Goal: Find specific page/section: Find specific page/section

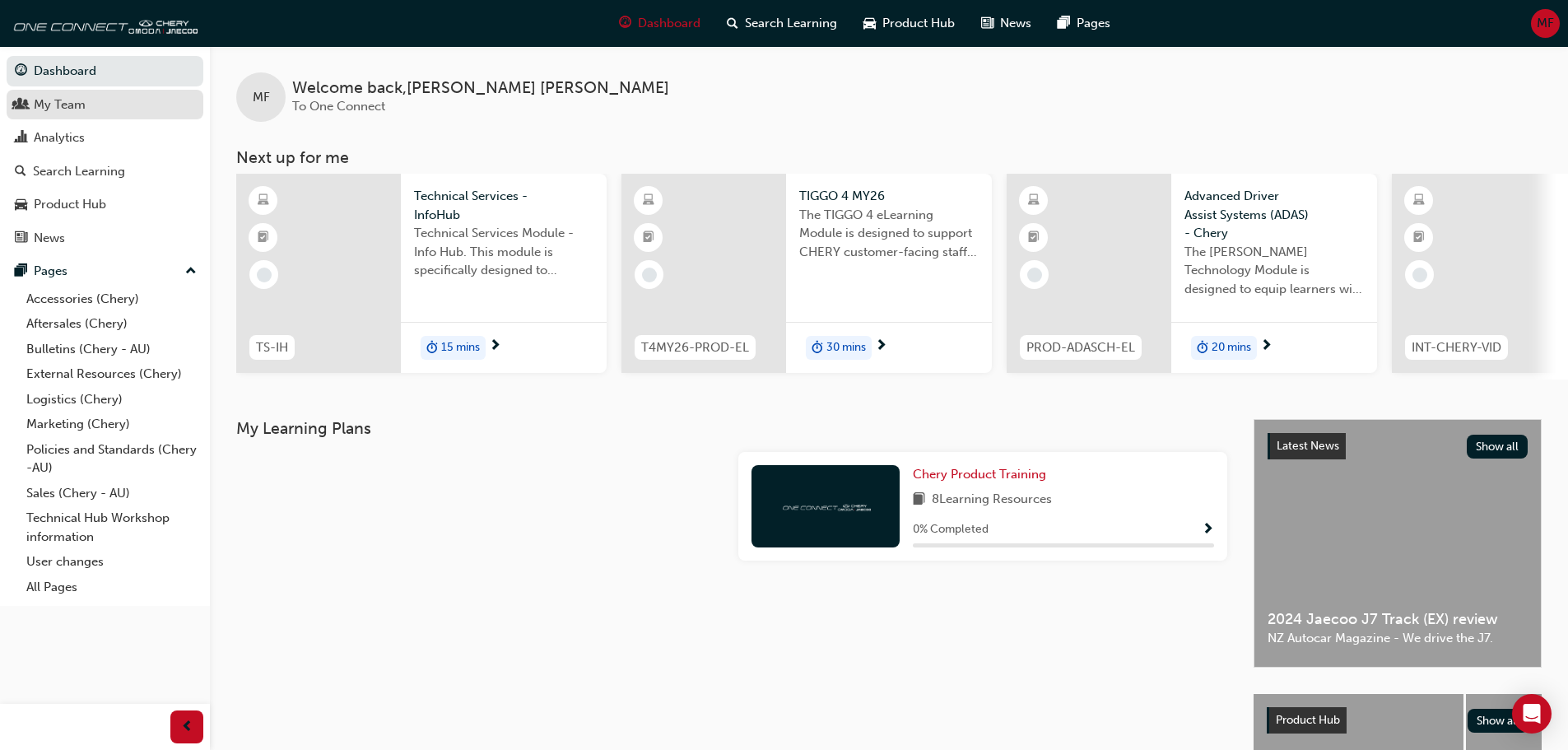
click at [78, 102] on div "My Team" at bounding box center [59, 104] width 52 height 19
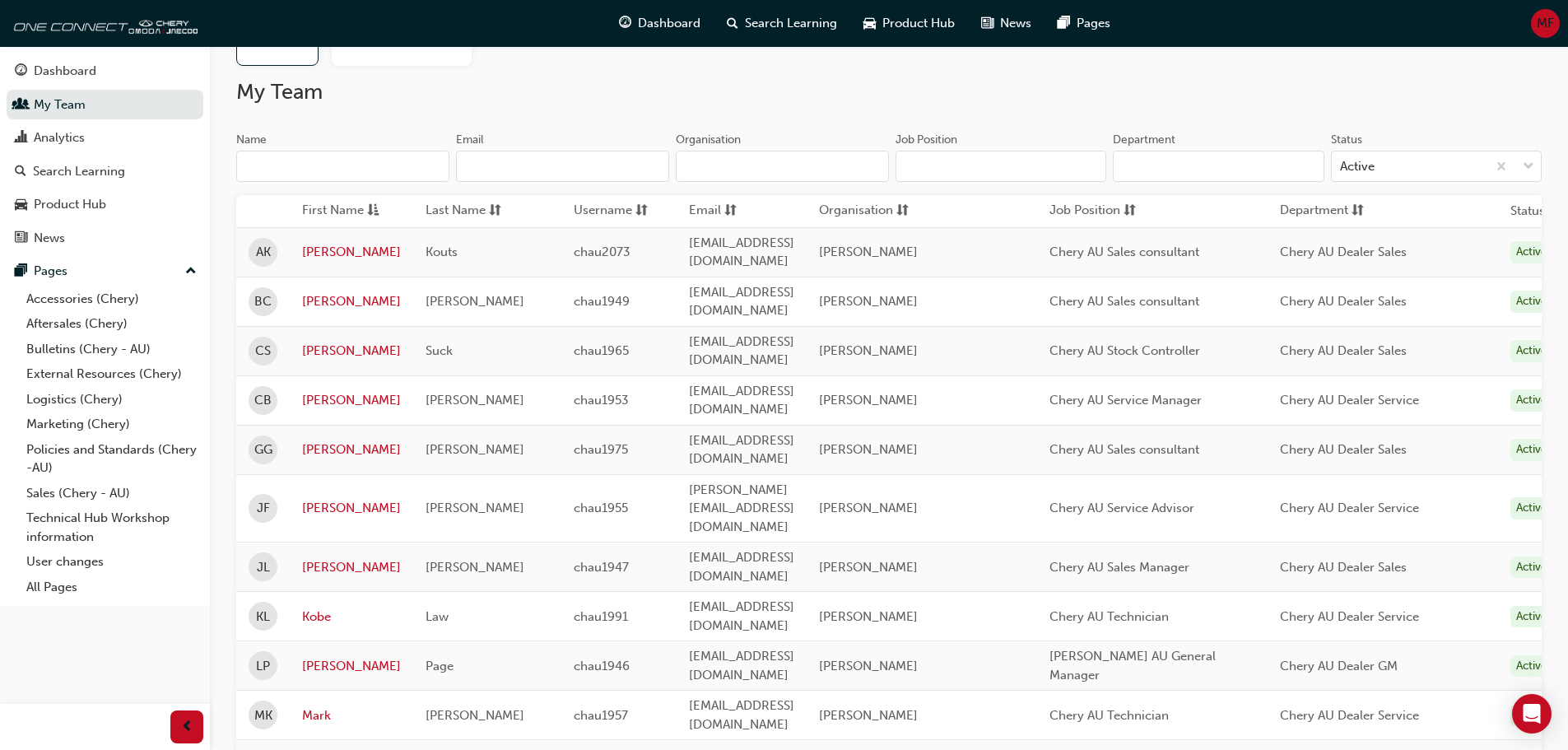
scroll to position [82, 0]
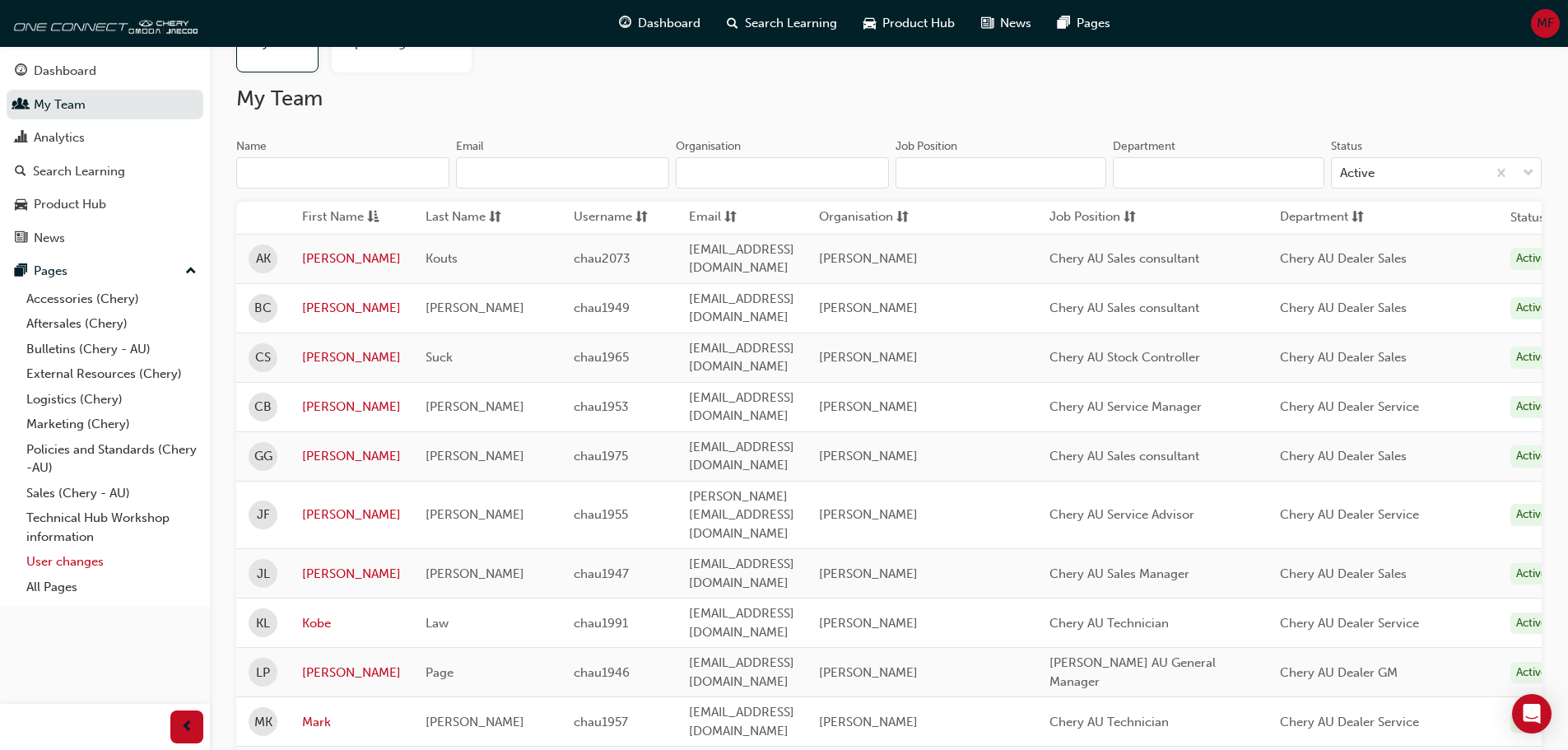
click at [79, 563] on link "User changes" at bounding box center [111, 562] width 183 height 25
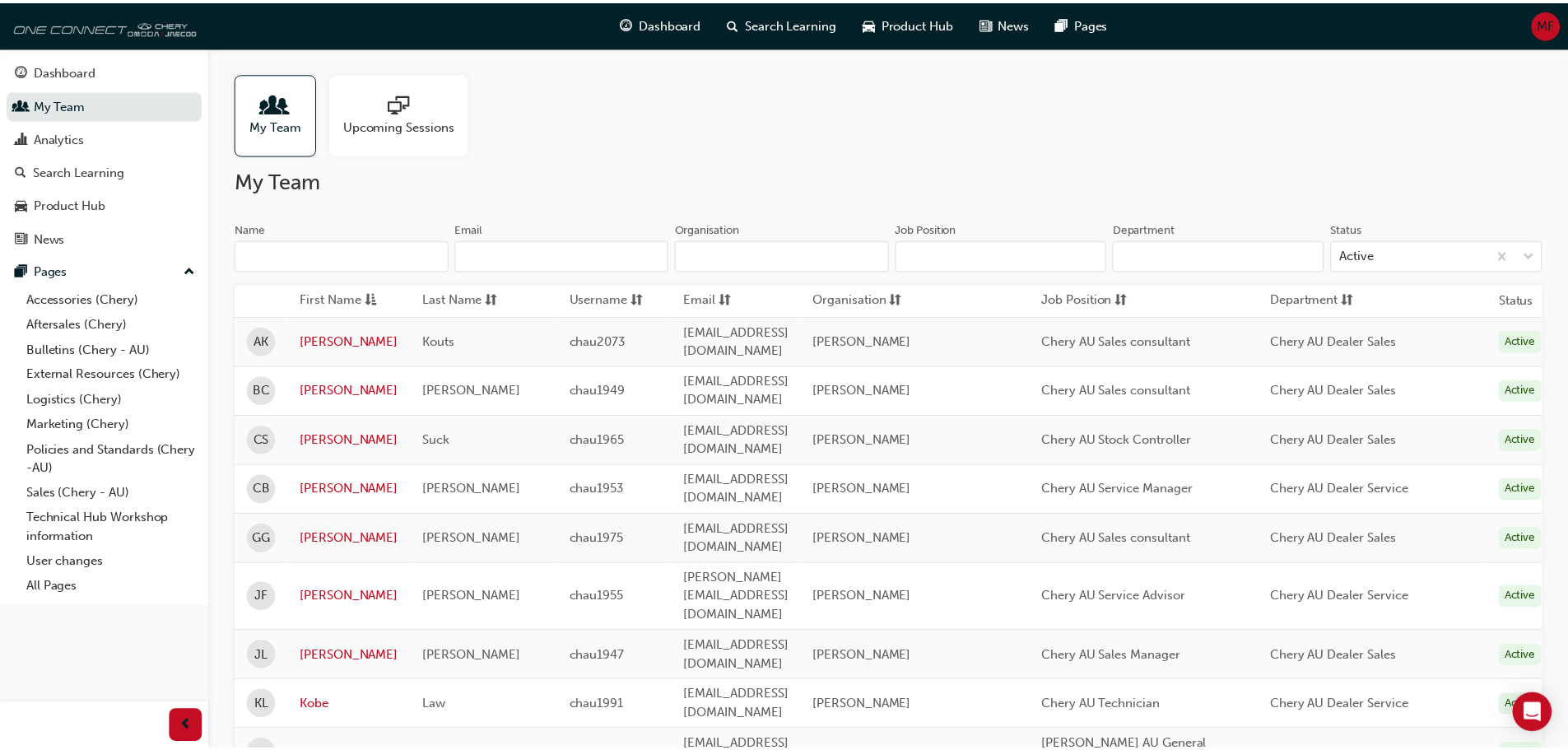
scroll to position [82, 0]
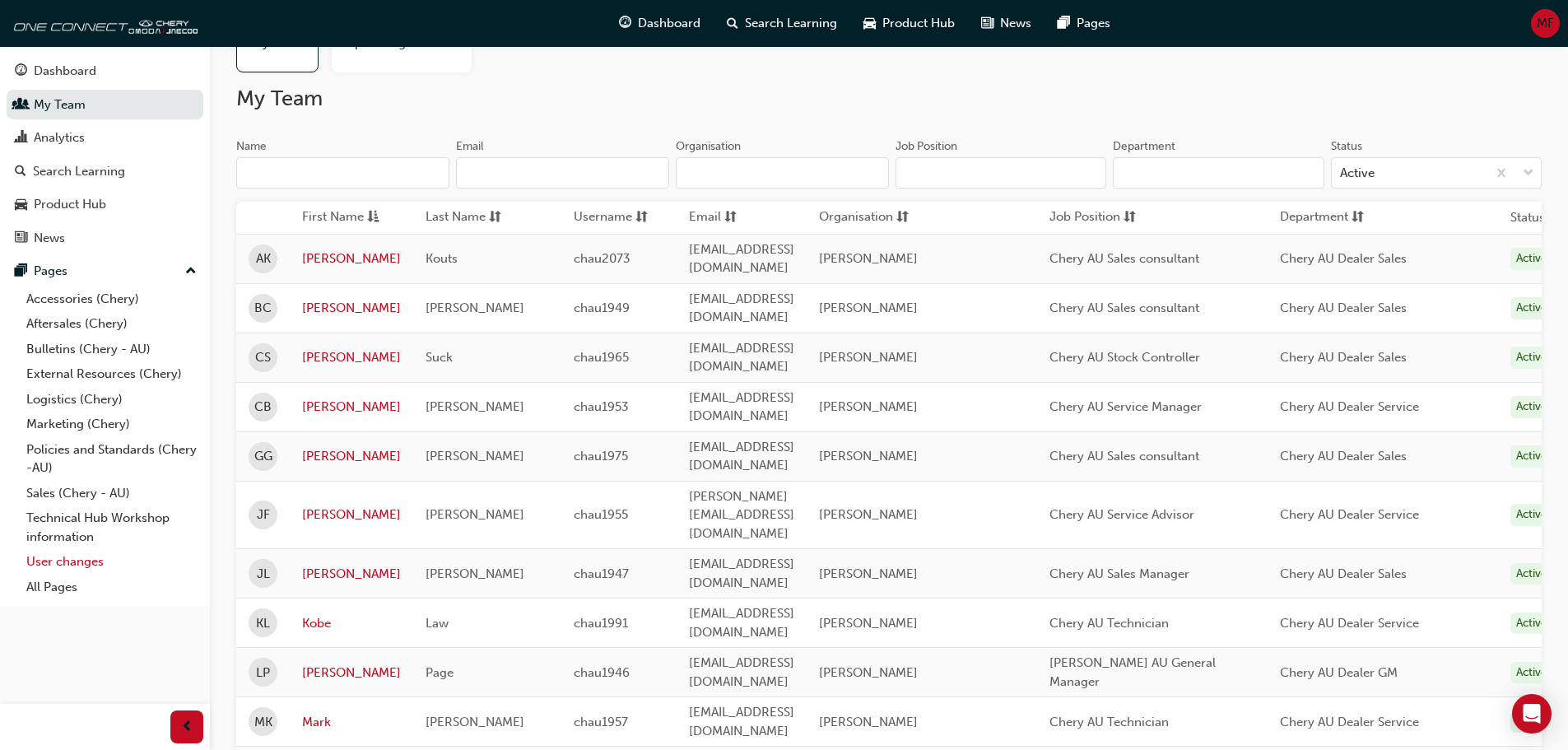
click at [58, 550] on link "User changes" at bounding box center [111, 562] width 183 height 25
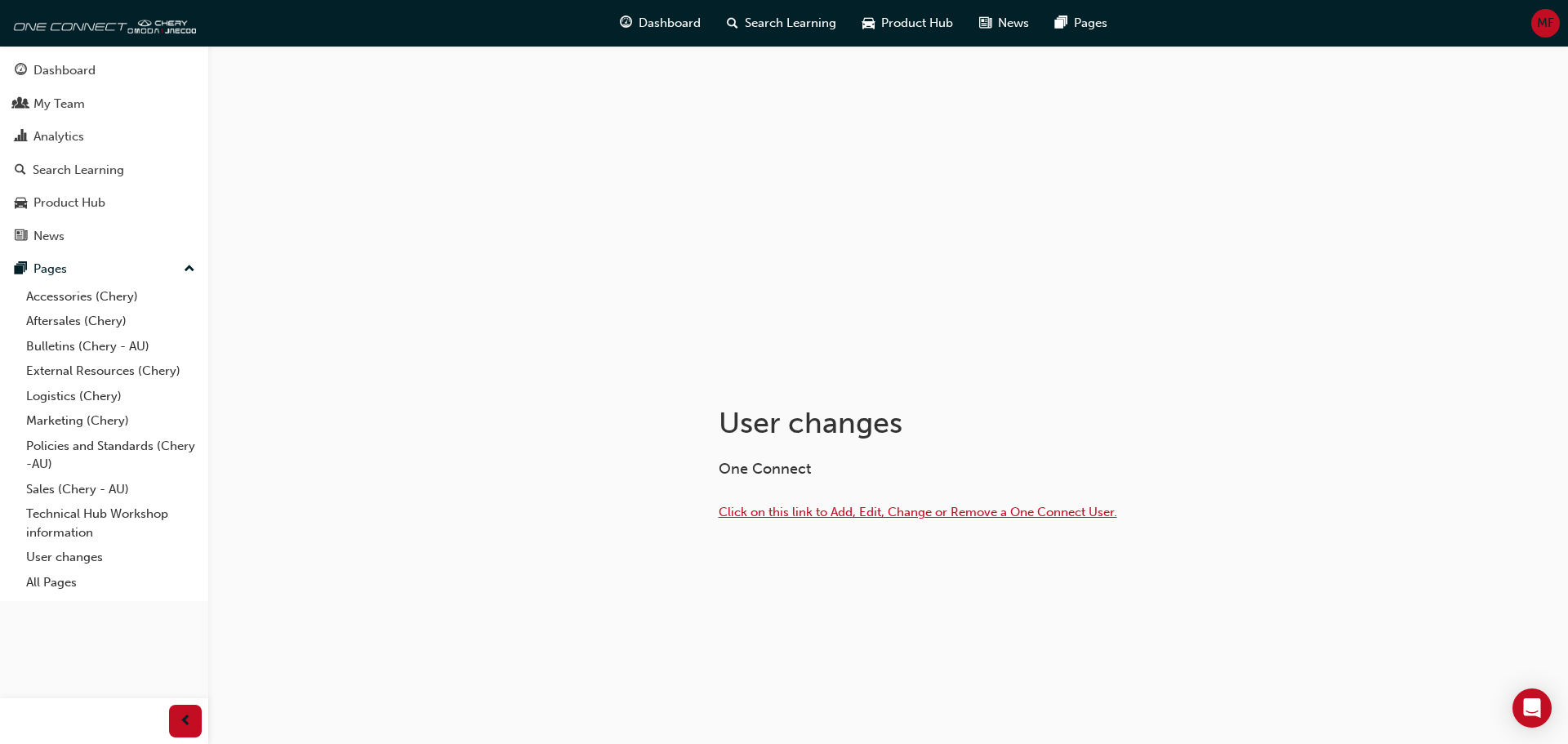
click at [883, 511] on span "Click on this link to Add, Edit, Change or Remove a One Connect User." at bounding box center [917, 511] width 398 height 14
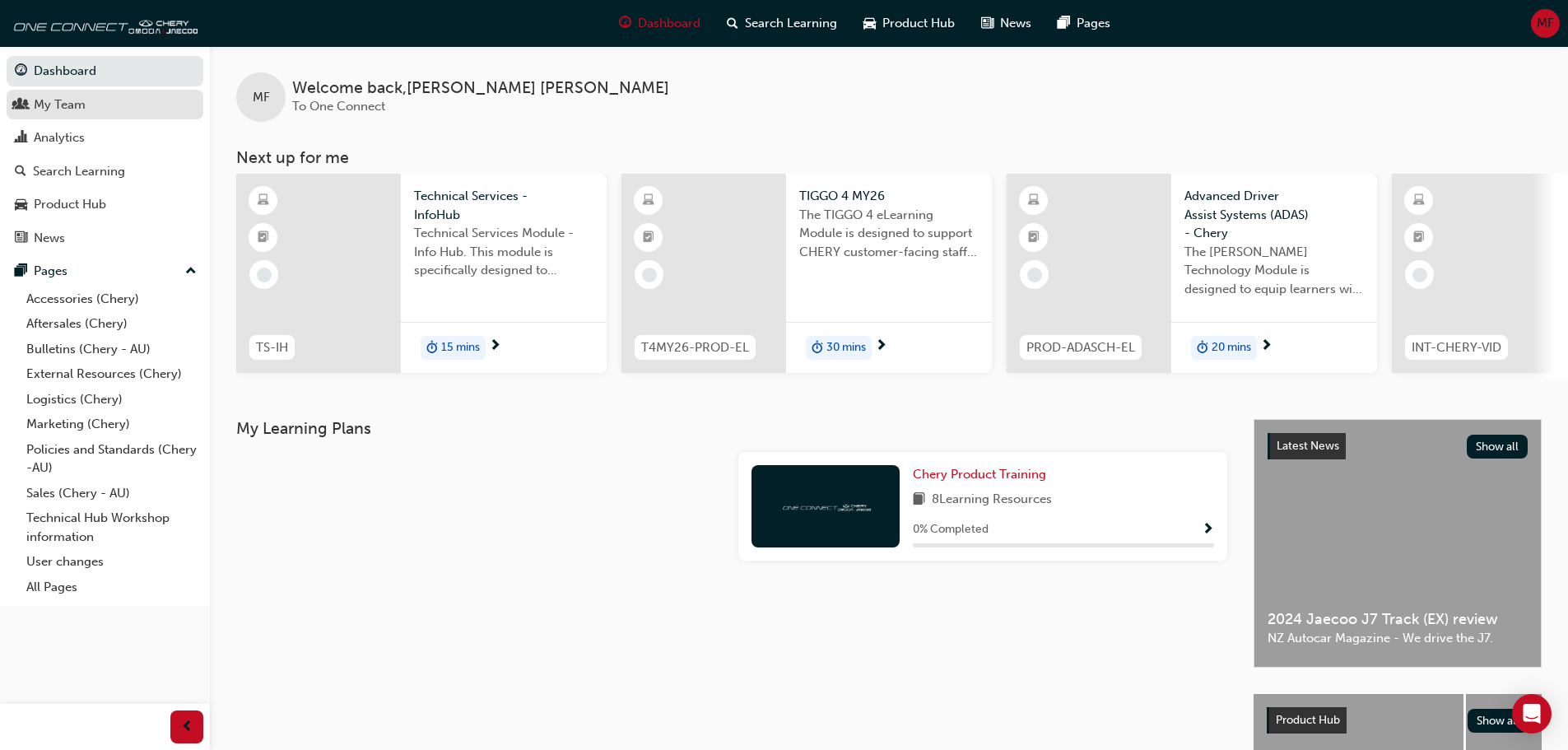
click at [86, 105] on div "My Team" at bounding box center [104, 104] width 180 height 20
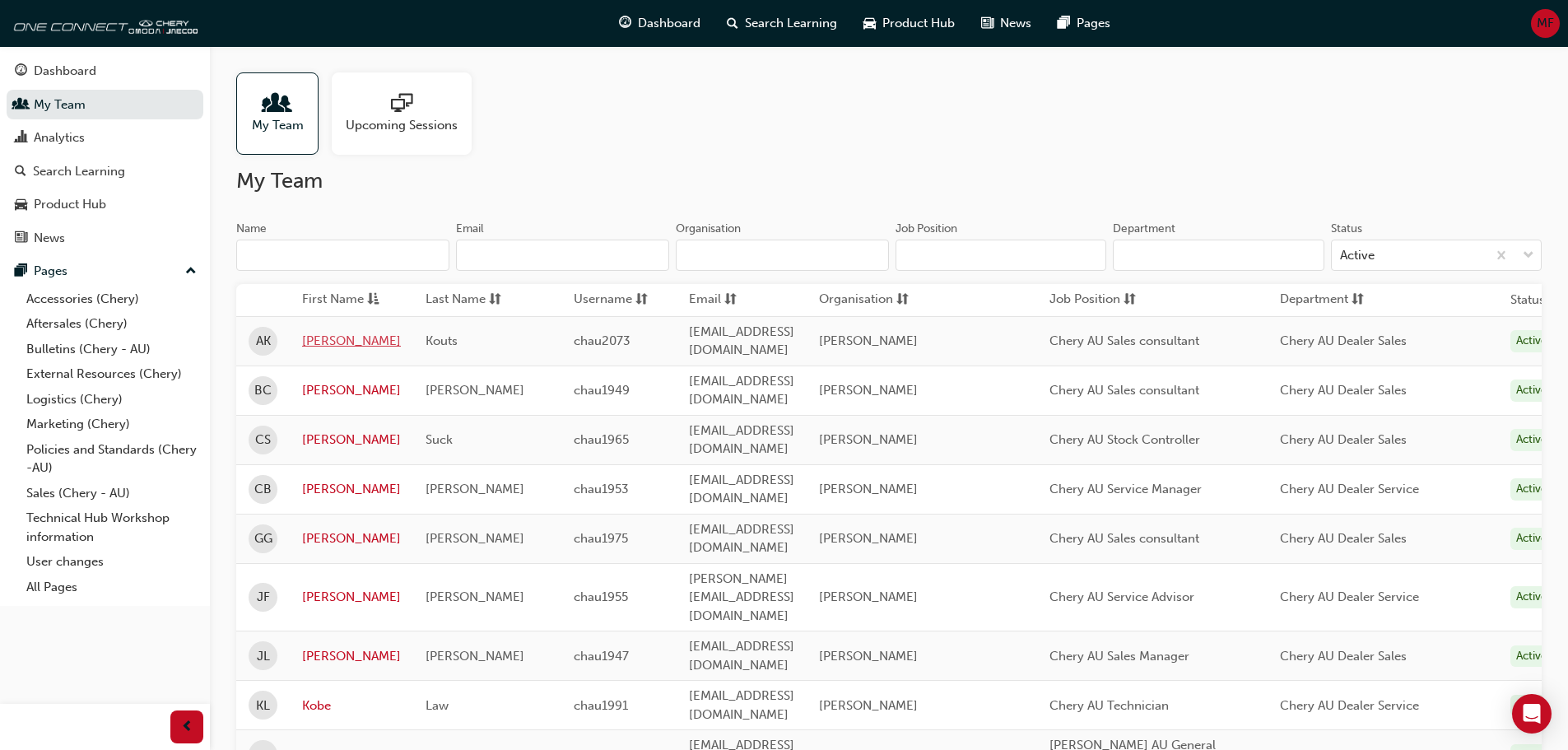
click at [314, 340] on link "[PERSON_NAME]" at bounding box center [351, 341] width 98 height 19
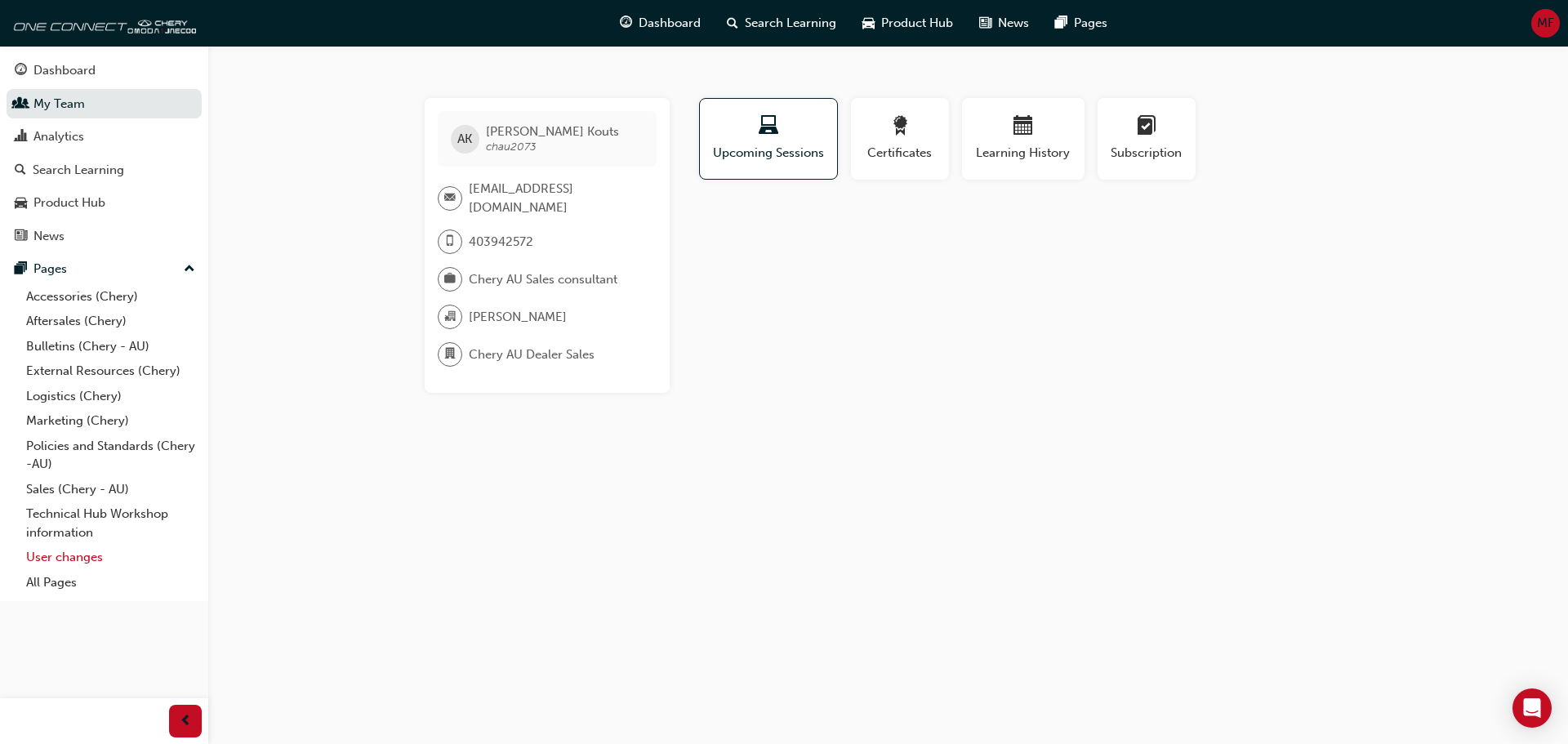
click at [65, 553] on link "User changes" at bounding box center [110, 558] width 182 height 25
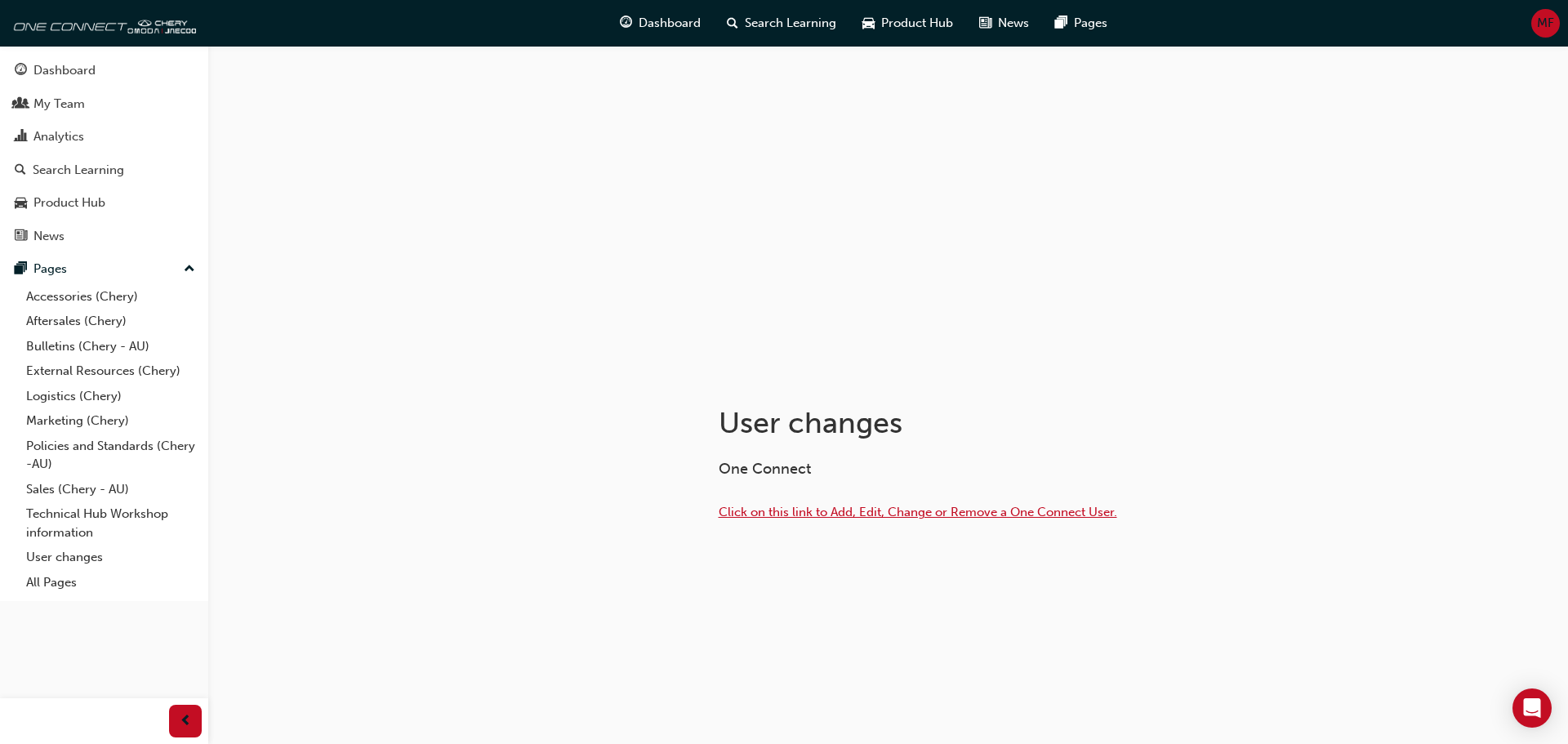
click at [870, 511] on span "Click on this link to Add, Edit, Change or Remove a One Connect User." at bounding box center [917, 511] width 398 height 14
click at [97, 105] on div "My Team" at bounding box center [104, 104] width 179 height 20
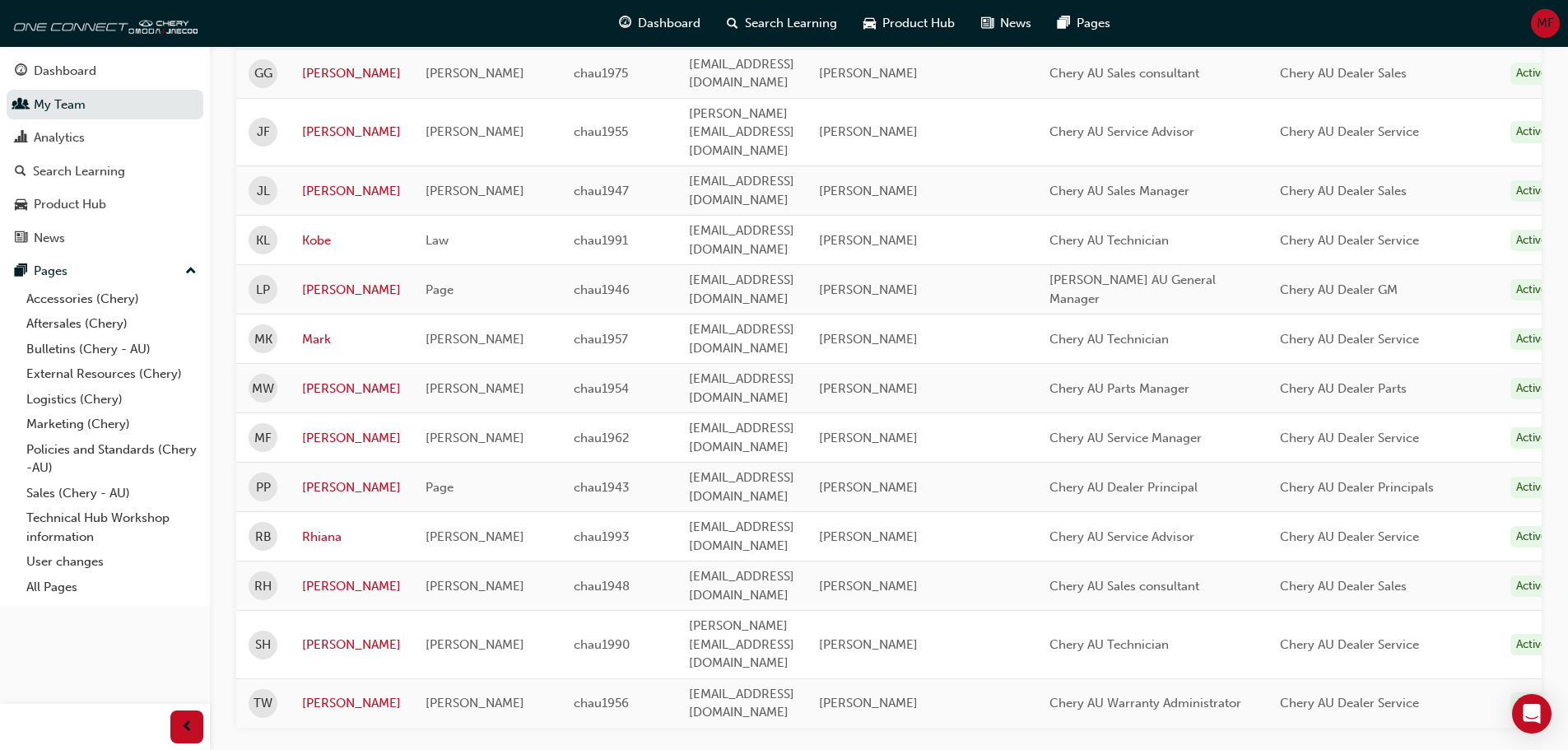
scroll to position [54, 0]
